Goal: Navigation & Orientation: Find specific page/section

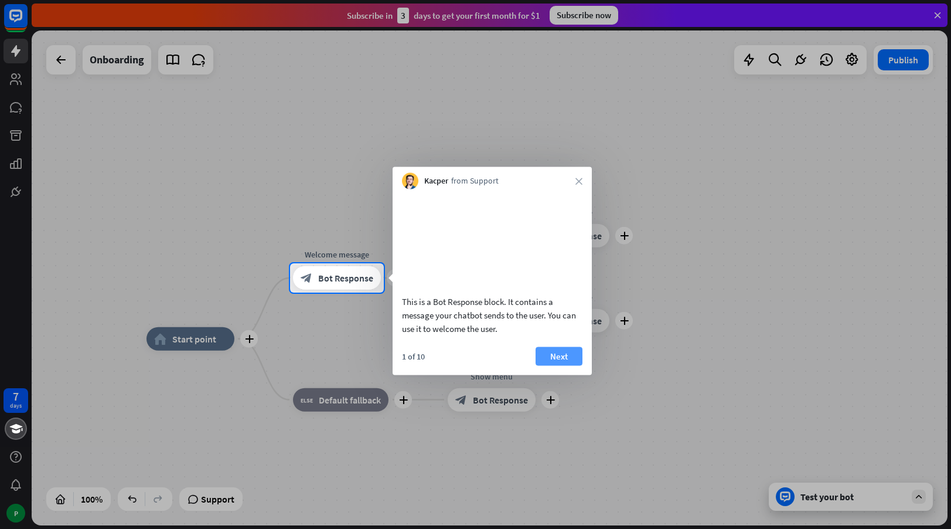
click at [559, 365] on button "Next" at bounding box center [559, 355] width 47 height 19
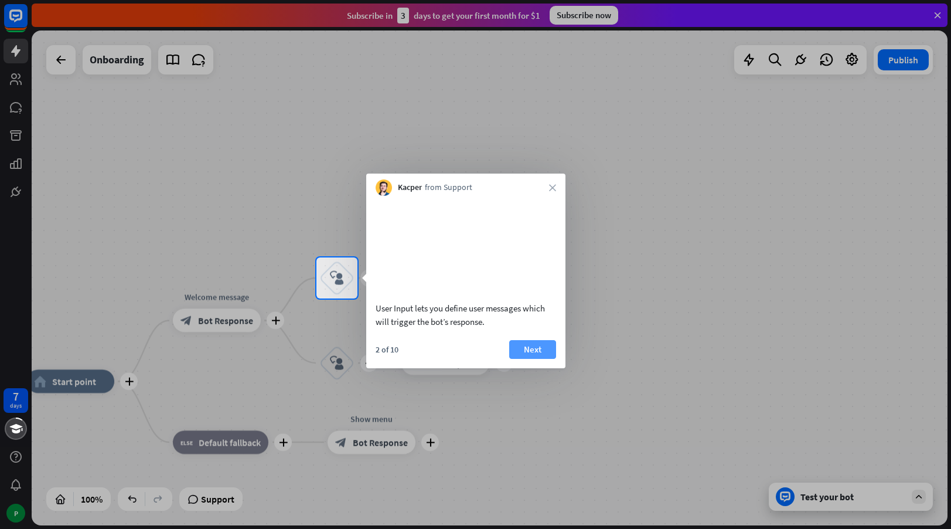
click at [550, 359] on button "Next" at bounding box center [532, 349] width 47 height 19
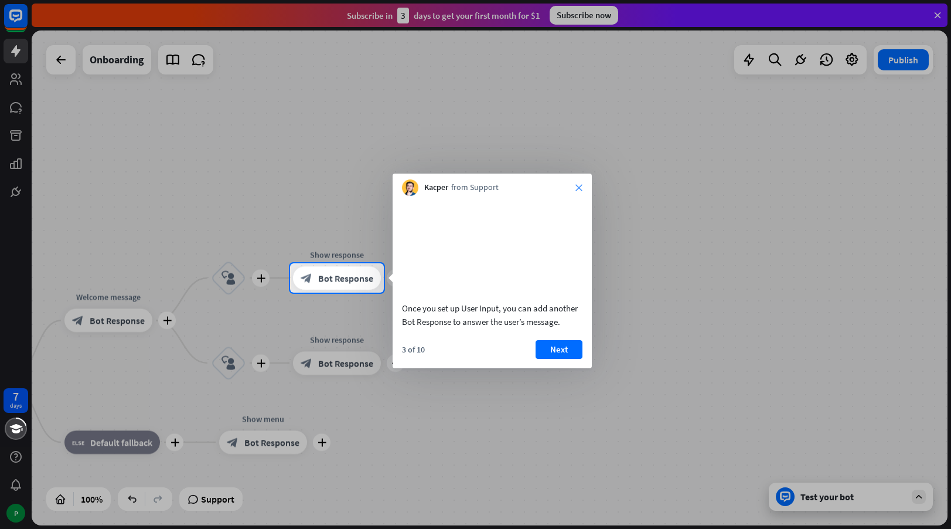
click at [582, 184] on icon "close" at bounding box center [579, 187] width 7 height 7
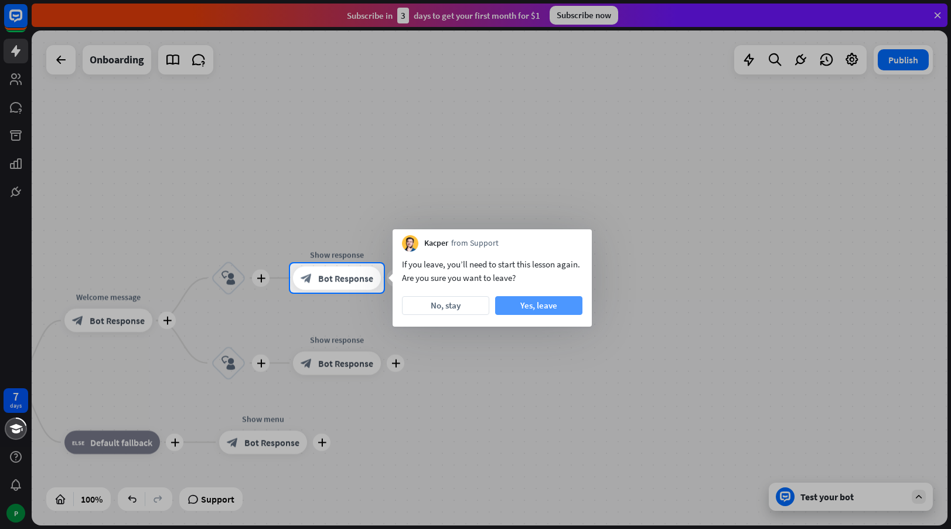
click at [546, 309] on button "Yes, leave" at bounding box center [538, 305] width 87 height 19
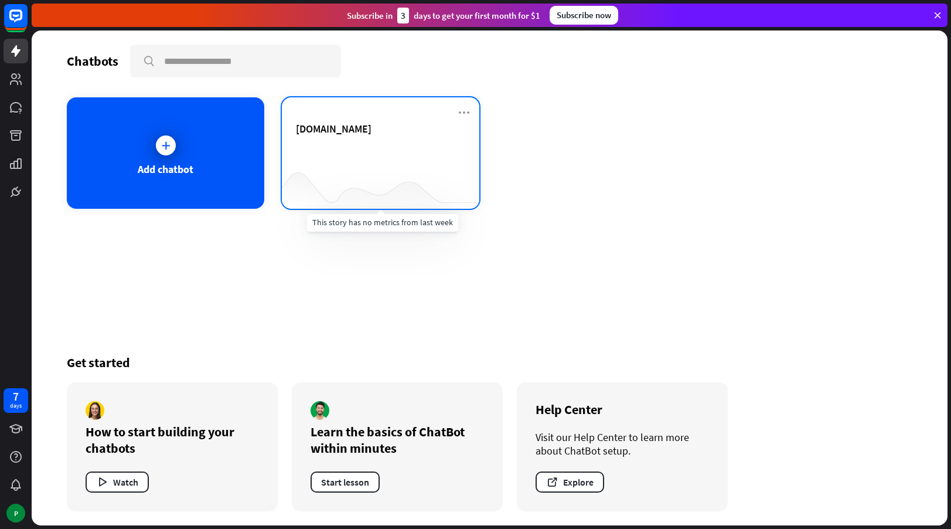
click at [437, 188] on div at bounding box center [381, 185] width 198 height 45
